Goal: Transaction & Acquisition: Purchase product/service

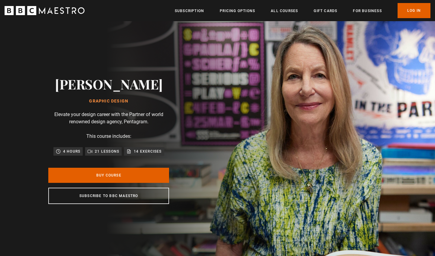
scroll to position [0, 0]
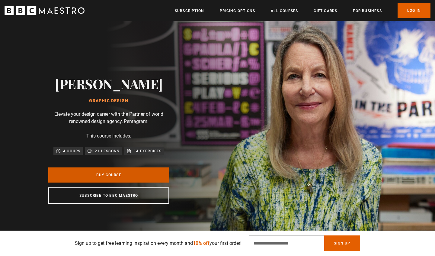
drag, startPoint x: 129, startPoint y: 174, endPoint x: 140, endPoint y: 170, distance: 11.9
click at [129, 174] on link "Buy Course" at bounding box center [108, 174] width 121 height 15
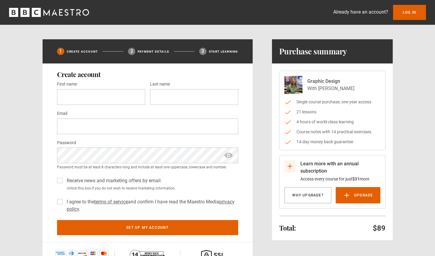
click at [59, 14] on icon "BBC Maestro" at bounding box center [49, 12] width 80 height 9
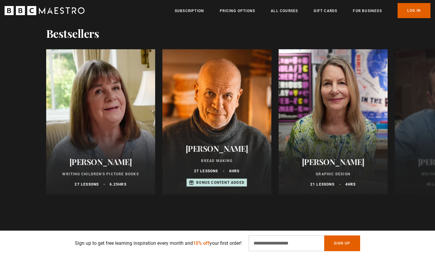
scroll to position [0, 158]
